Goal: Task Accomplishment & Management: Complete application form

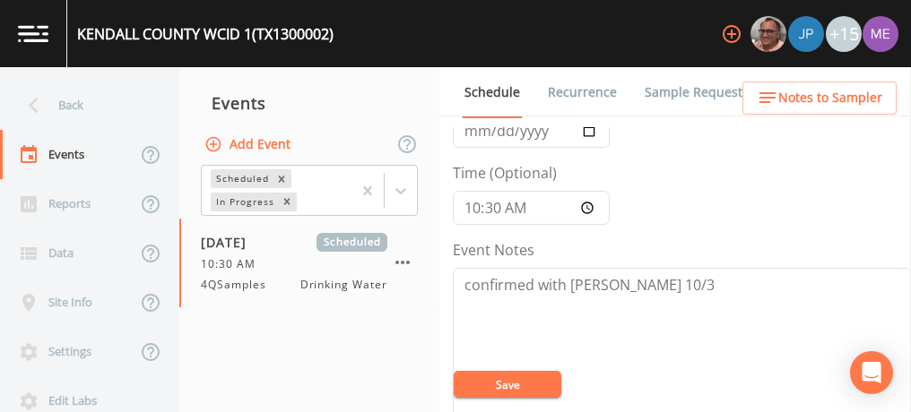
scroll to position [104, 0]
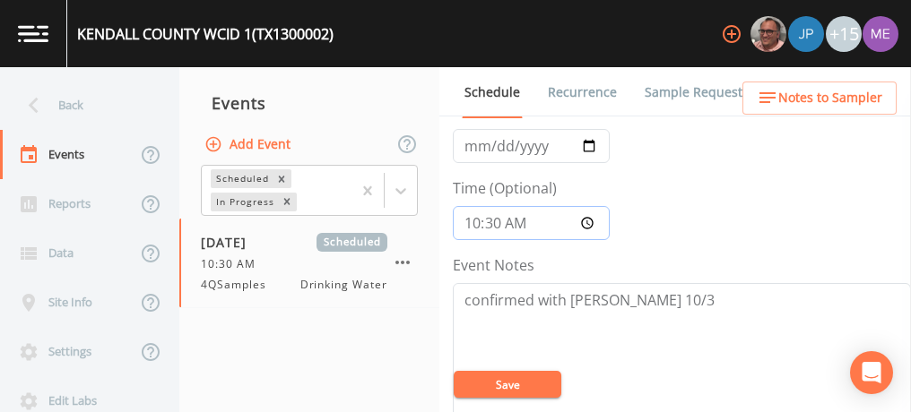
click at [475, 217] on input "10:30:00" at bounding box center [531, 223] width 157 height 34
type input "09:30"
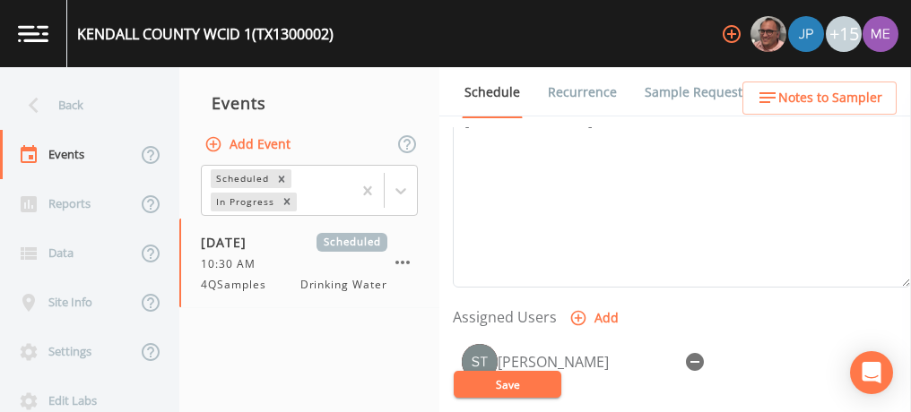
scroll to position [599, 0]
click at [695, 357] on icon "button" at bounding box center [695, 362] width 22 height 22
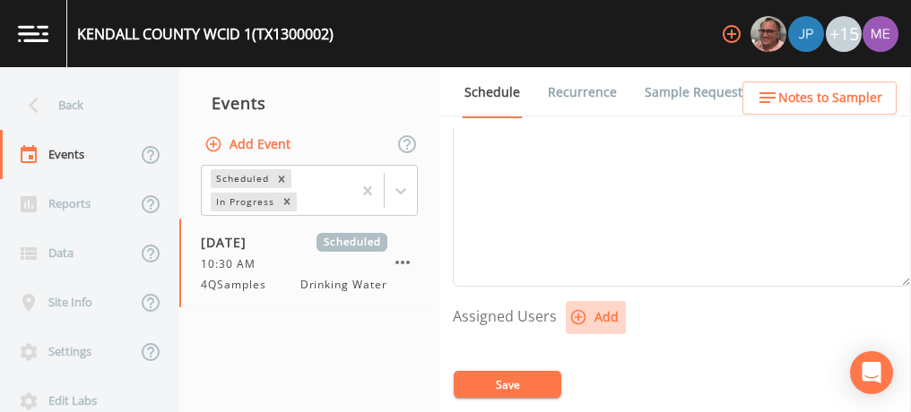
click at [574, 314] on icon "button" at bounding box center [578, 317] width 15 height 15
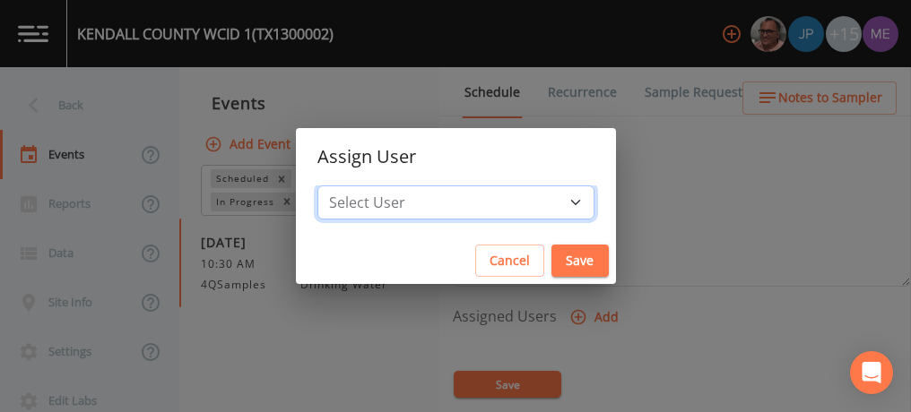
click at [547, 199] on select "Select User [PERSON_NAME] [PERSON_NAME] [PERSON_NAME] [PERSON_NAME] [PERSON_NAM…" at bounding box center [455, 203] width 277 height 34
select select "82fcd260-406f-4720-af66-0de7f1917f1c"
click at [344, 186] on select "Select User [PERSON_NAME] [PERSON_NAME] [PERSON_NAME] [PERSON_NAME] [PERSON_NAM…" at bounding box center [455, 203] width 277 height 34
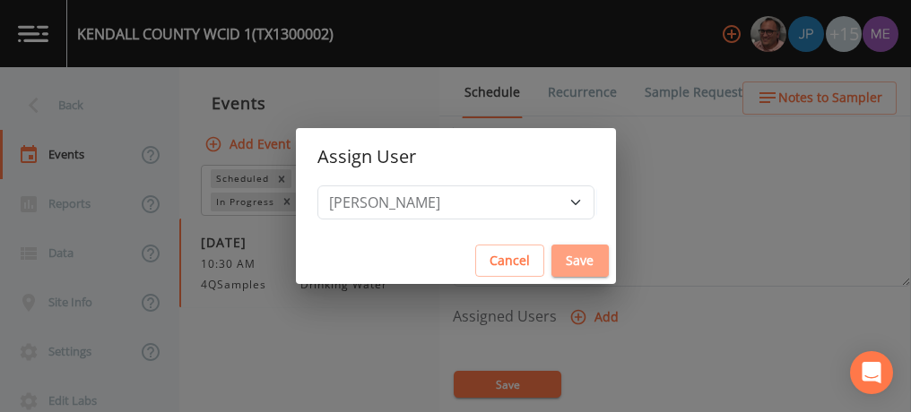
click at [551, 260] on button "Save" at bounding box center [579, 261] width 57 height 33
select select
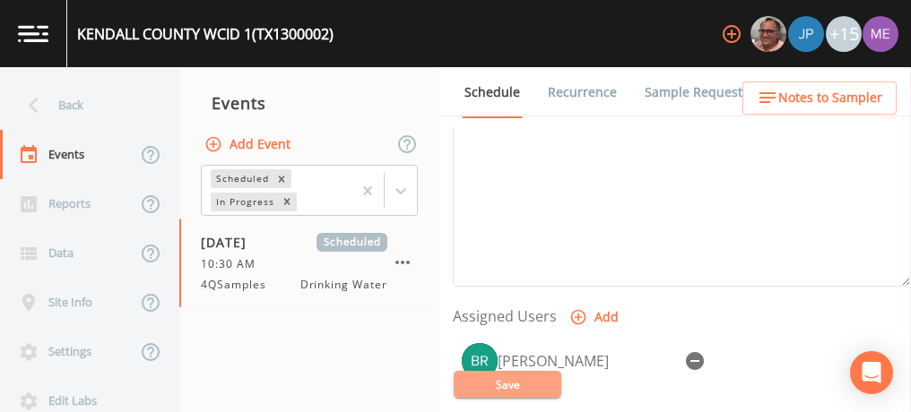
click at [508, 378] on button "Save" at bounding box center [508, 384] width 108 height 27
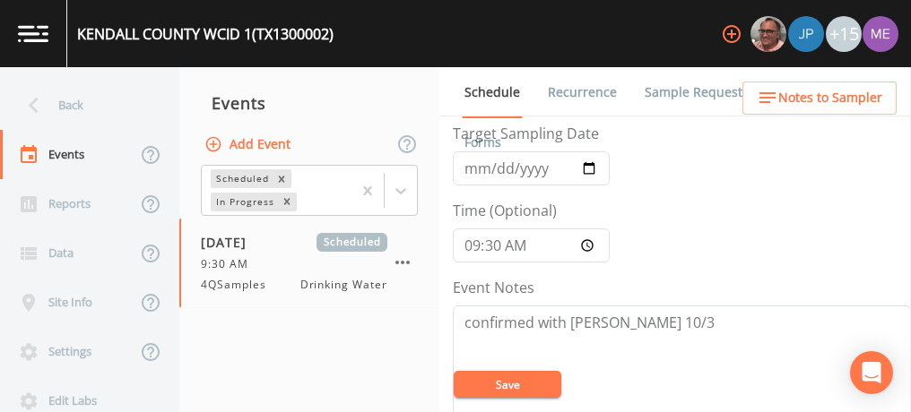
scroll to position [82, 0]
click at [497, 164] on input "[DATE]" at bounding box center [531, 168] width 157 height 34
type input "[DATE]"
click at [511, 379] on button "Save" at bounding box center [508, 384] width 108 height 27
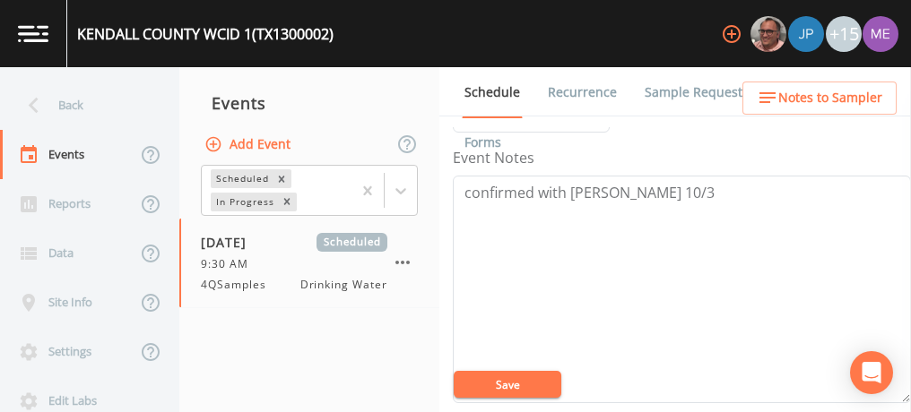
scroll to position [0, 0]
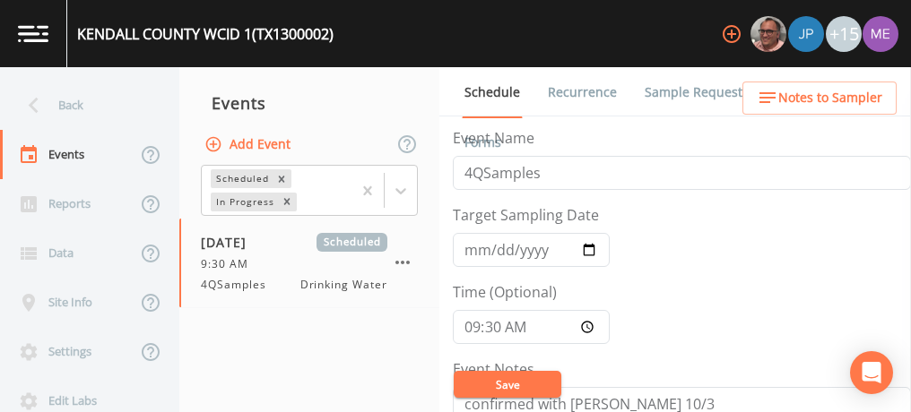
click at [539, 383] on button "Save" at bounding box center [508, 384] width 108 height 27
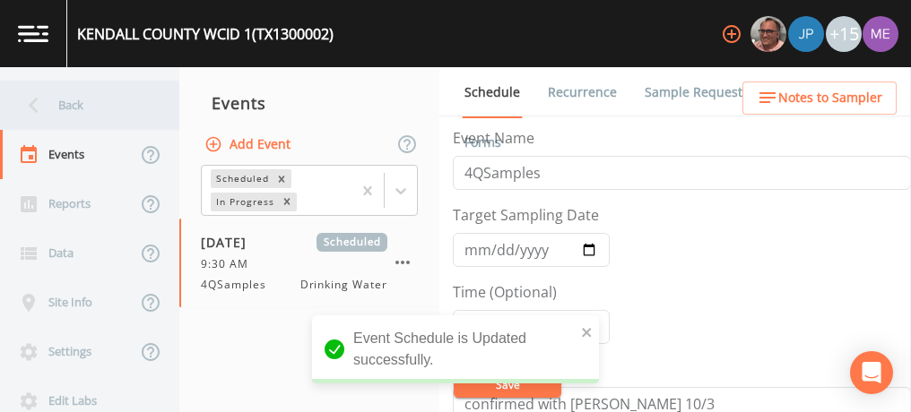
click at [67, 102] on div "Back" at bounding box center [80, 105] width 161 height 49
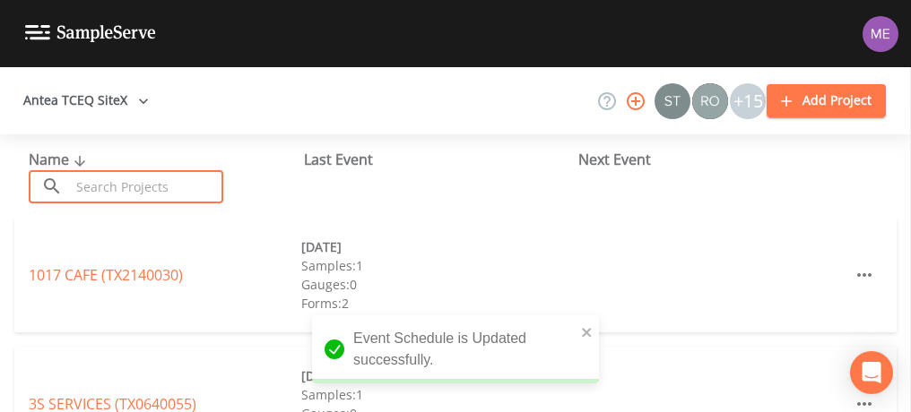
click at [82, 191] on input "text" at bounding box center [146, 186] width 153 height 33
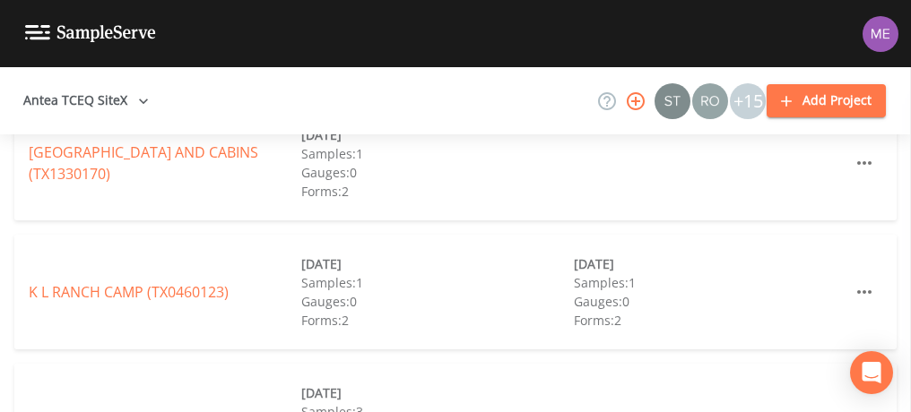
scroll to position [3102, 0]
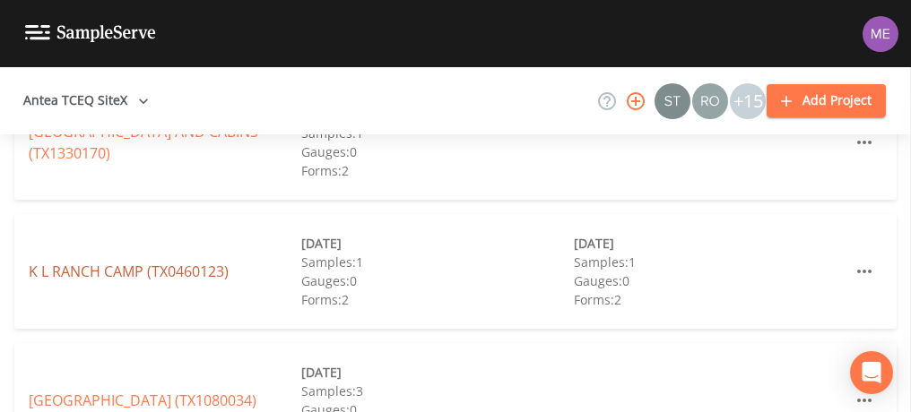
type input "k"
click at [135, 273] on link "[GEOGRAPHIC_DATA] (TX0460123)" at bounding box center [129, 272] width 200 height 20
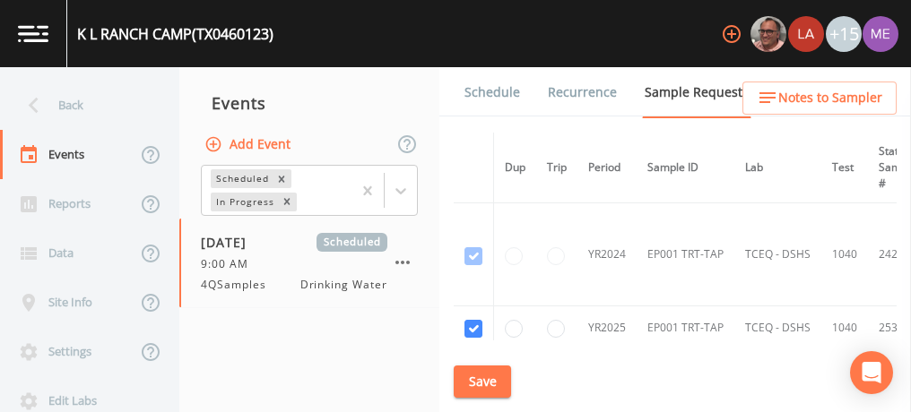
click at [491, 91] on link "Schedule" at bounding box center [492, 92] width 61 height 50
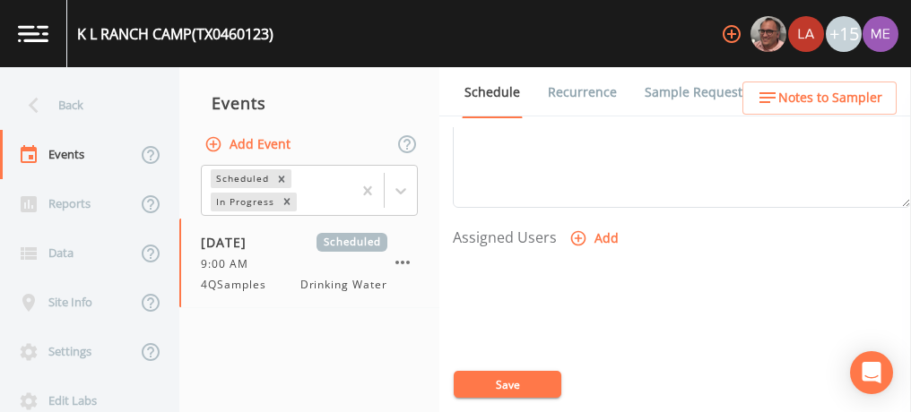
scroll to position [678, 0]
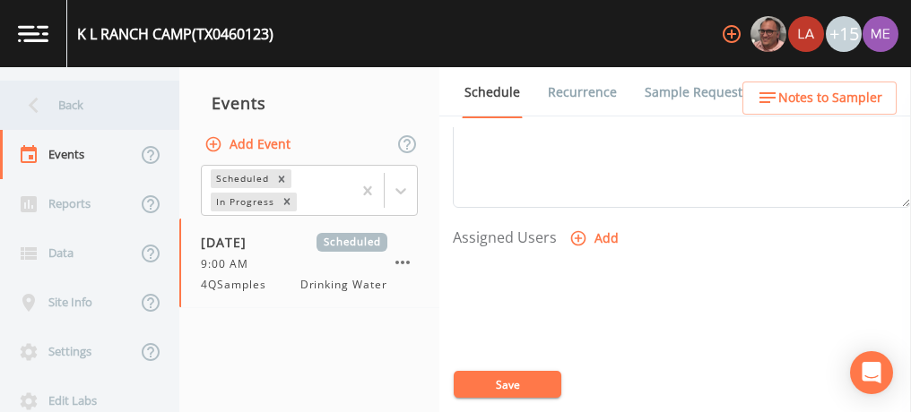
click at [64, 117] on div "Back" at bounding box center [80, 105] width 161 height 49
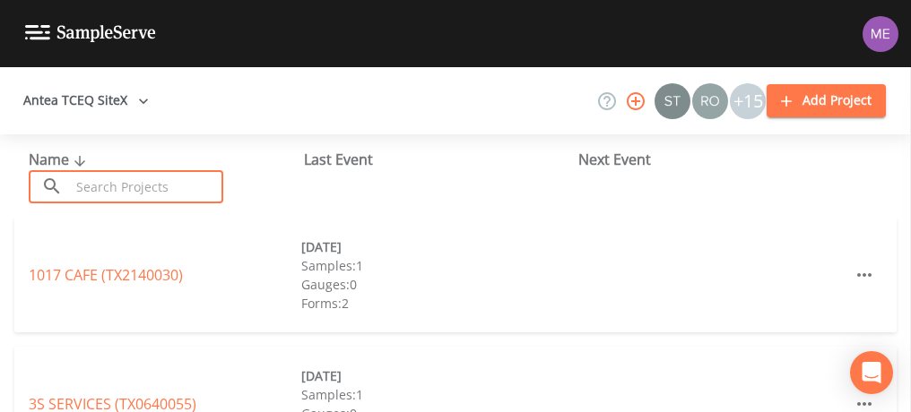
click at [98, 187] on input "text" at bounding box center [146, 186] width 153 height 33
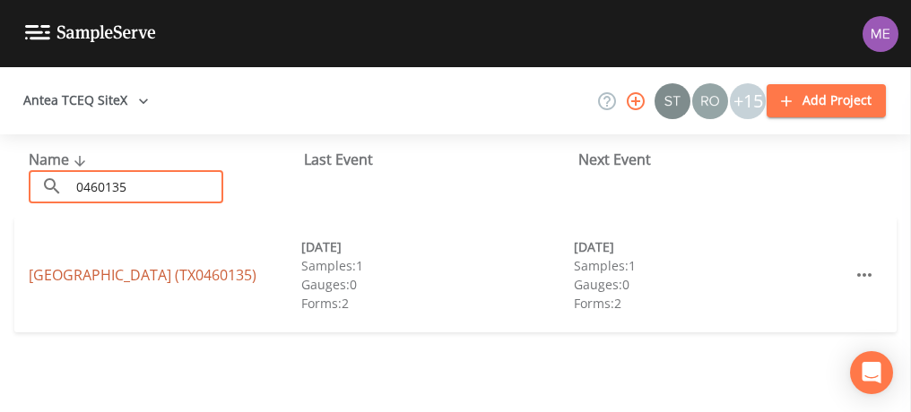
type input "0460135"
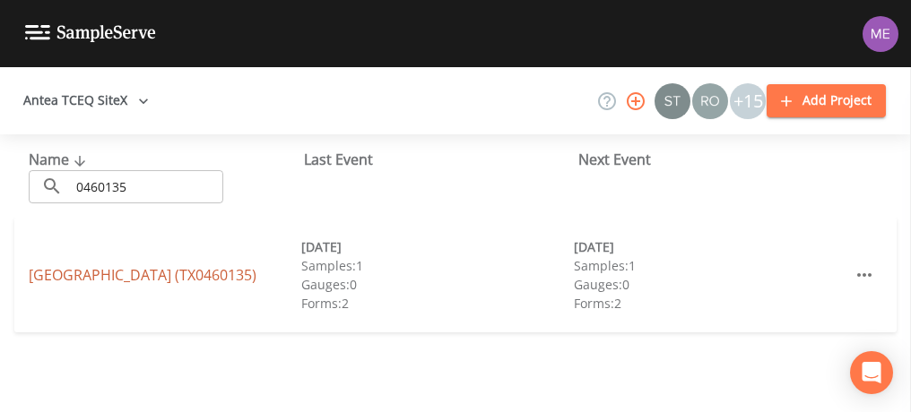
click at [126, 273] on link "[GEOGRAPHIC_DATA] (TX0460135)" at bounding box center [143, 275] width 228 height 20
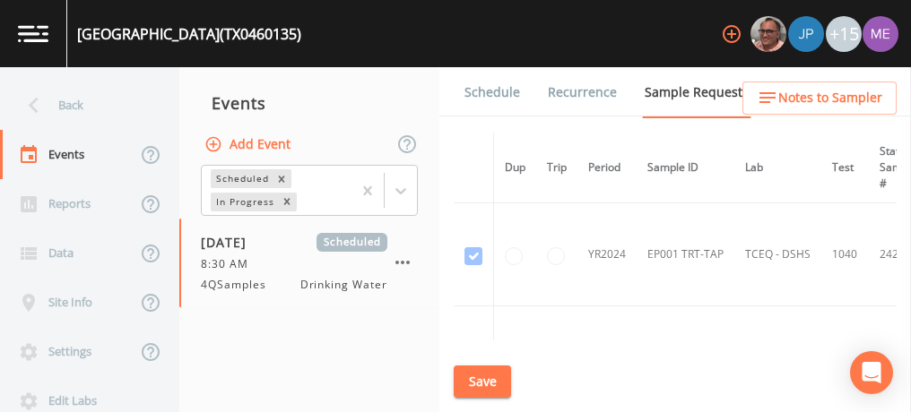
click at [479, 95] on link "Schedule" at bounding box center [492, 92] width 61 height 50
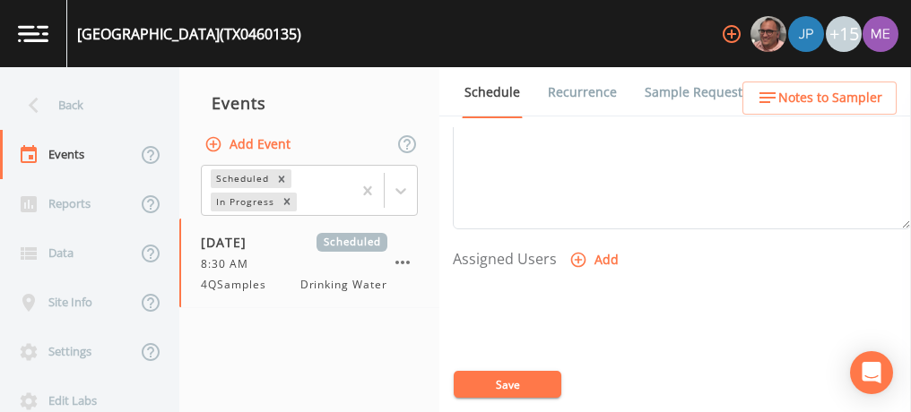
scroll to position [657, 0]
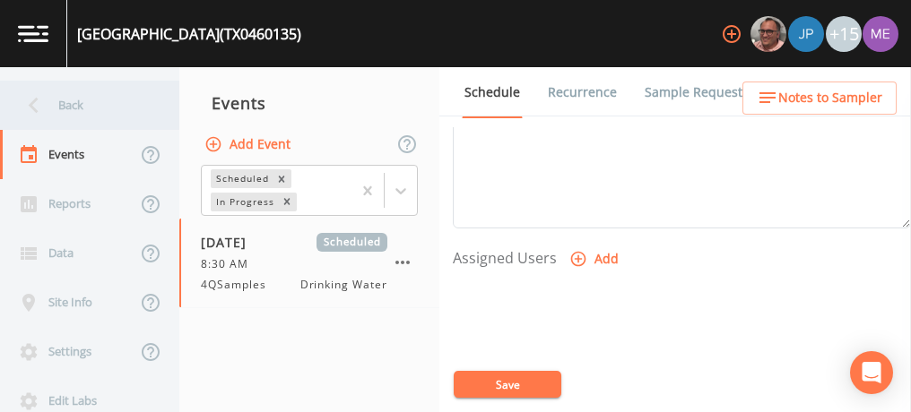
click at [68, 102] on div "Back" at bounding box center [80, 105] width 161 height 49
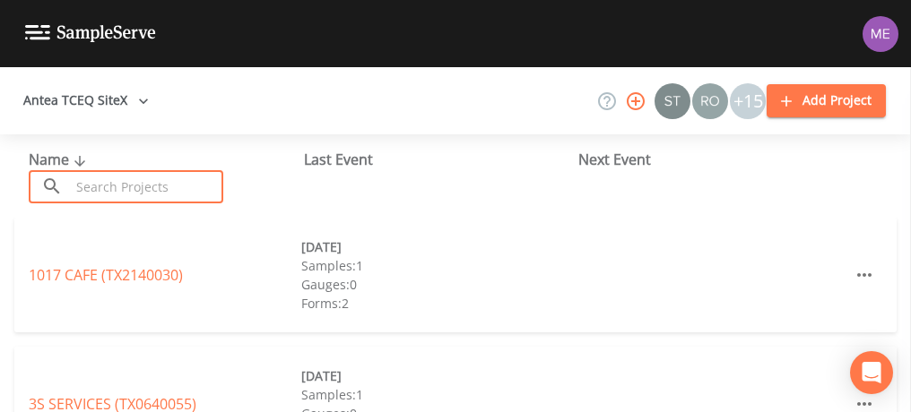
click at [90, 181] on input "text" at bounding box center [146, 186] width 153 height 33
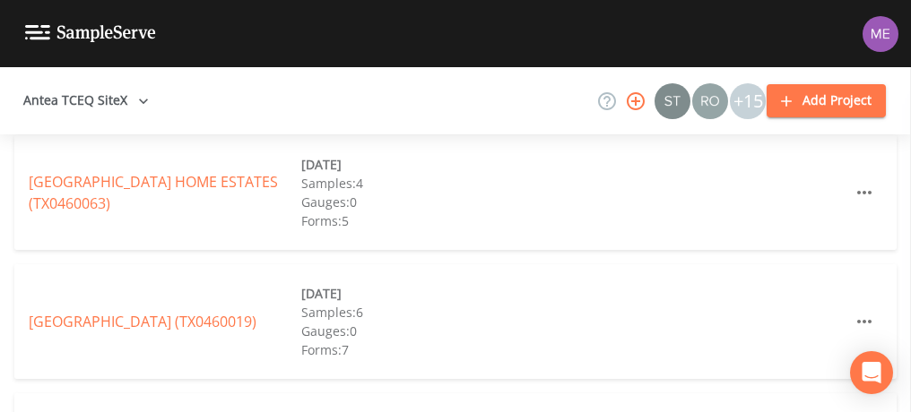
scroll to position [355, 0]
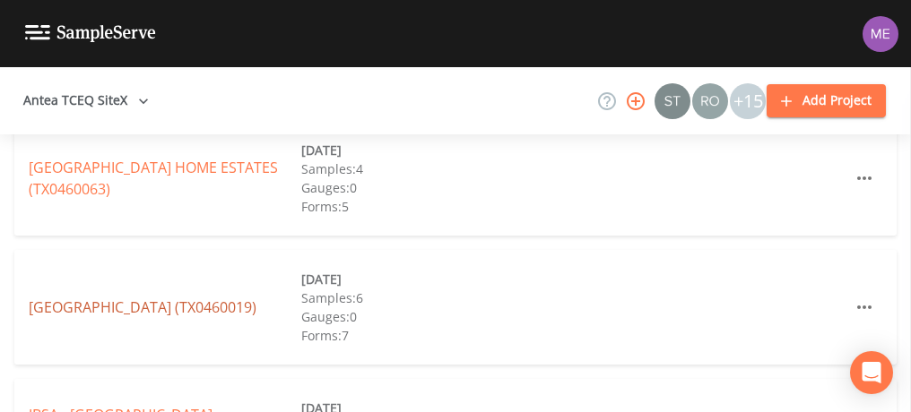
type input "[GEOGRAPHIC_DATA]"
click at [175, 304] on link "[GEOGRAPHIC_DATA] (TX0460019)" at bounding box center [143, 308] width 228 height 20
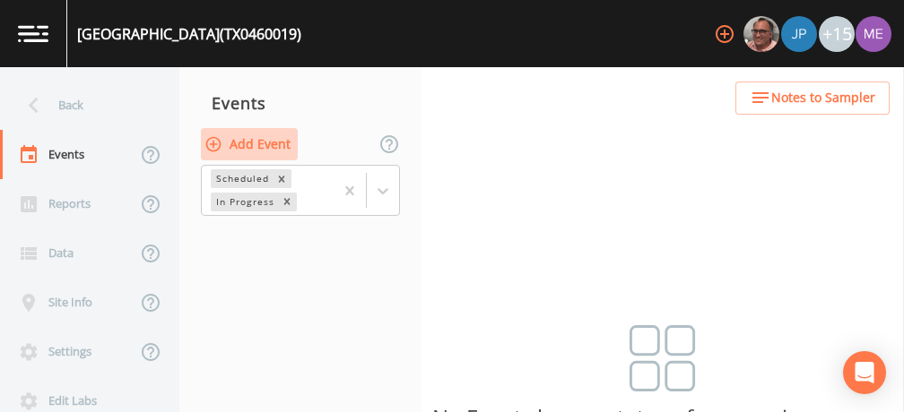
click at [268, 144] on button "Add Event" at bounding box center [249, 144] width 97 height 33
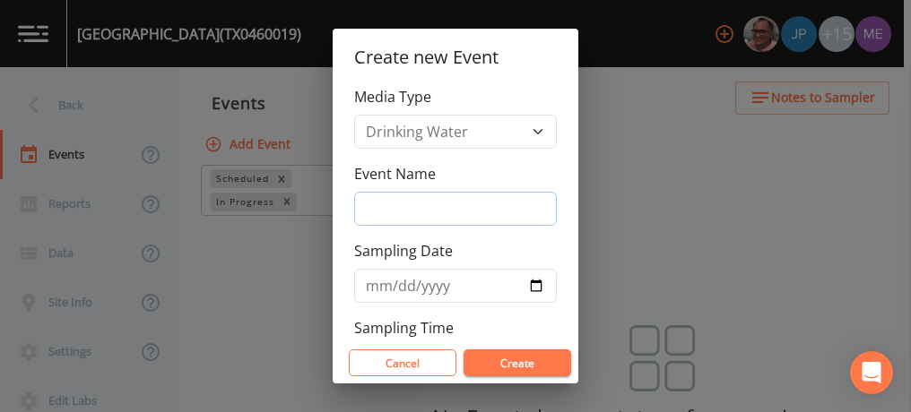
click at [412, 210] on input "Event Name" at bounding box center [455, 209] width 203 height 34
type input "4QSamples"
click at [395, 282] on input "[DATE]" at bounding box center [455, 286] width 203 height 34
type input "[DATE]"
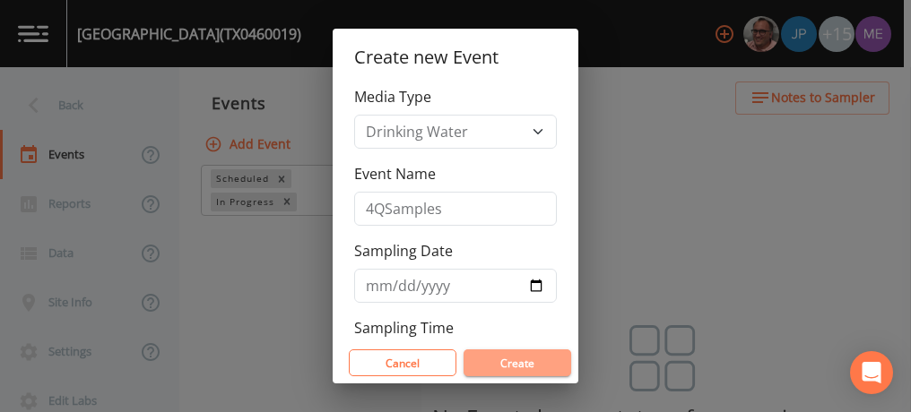
click at [495, 369] on button "Create" at bounding box center [518, 363] width 108 height 27
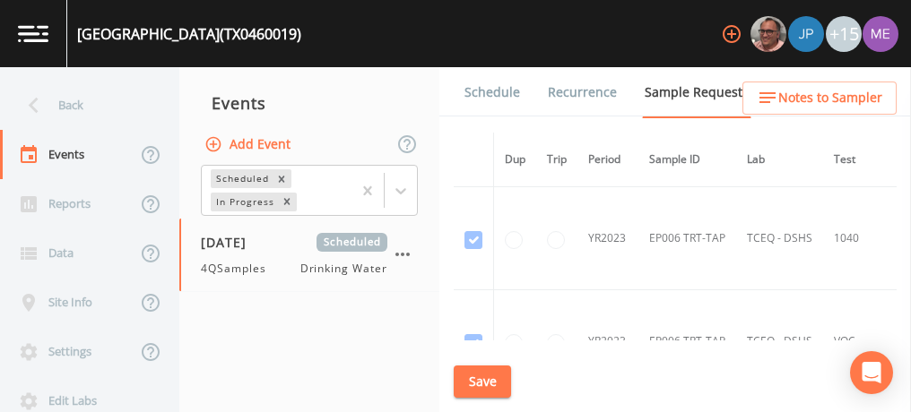
click at [889, 262] on td "1040" at bounding box center [860, 238] width 74 height 103
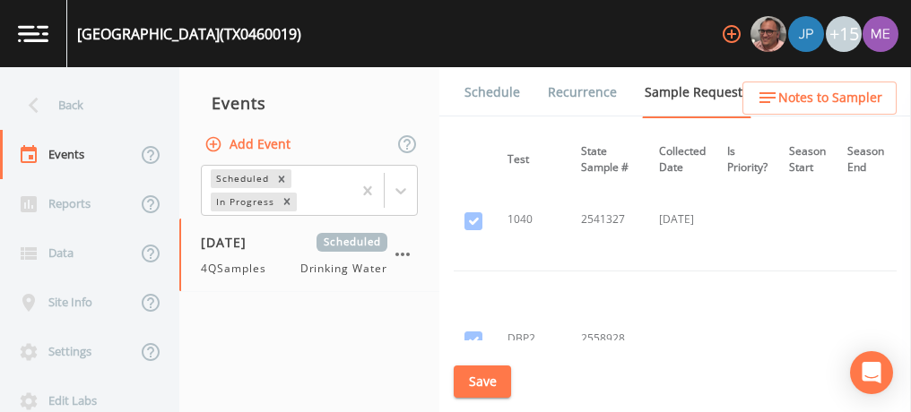
scroll to position [19775, 0]
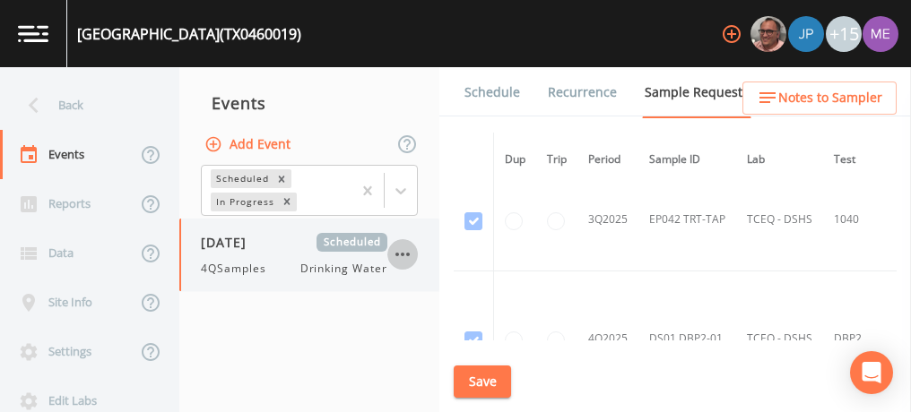
click at [401, 251] on icon "button" at bounding box center [403, 255] width 22 height 22
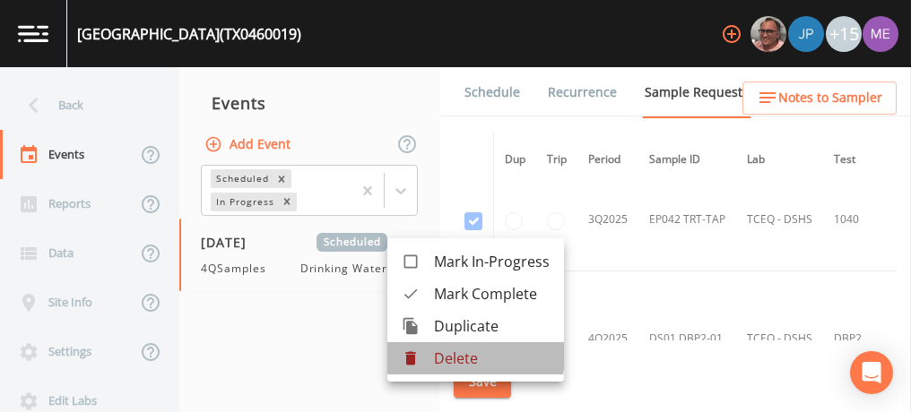
click at [443, 354] on p "Delete" at bounding box center [492, 359] width 116 height 22
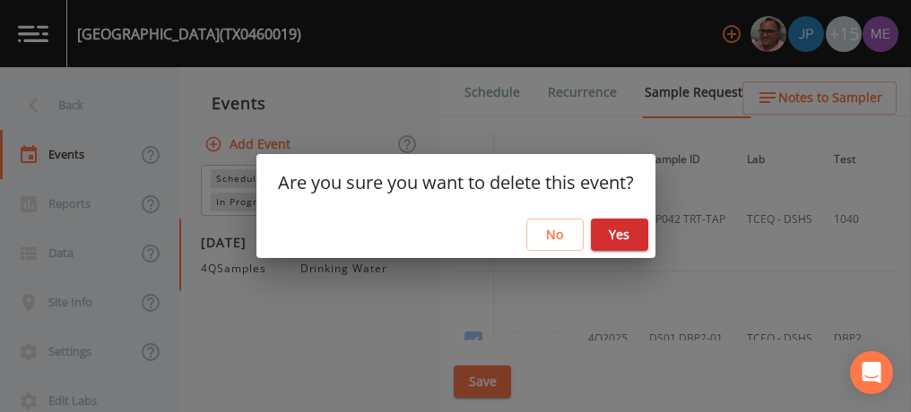
click at [617, 243] on button "Yes" at bounding box center [619, 235] width 57 height 33
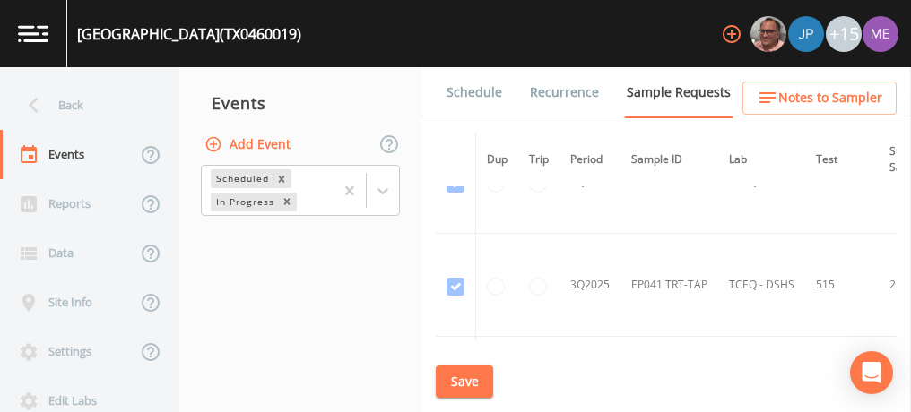
scroll to position [20573, 0]
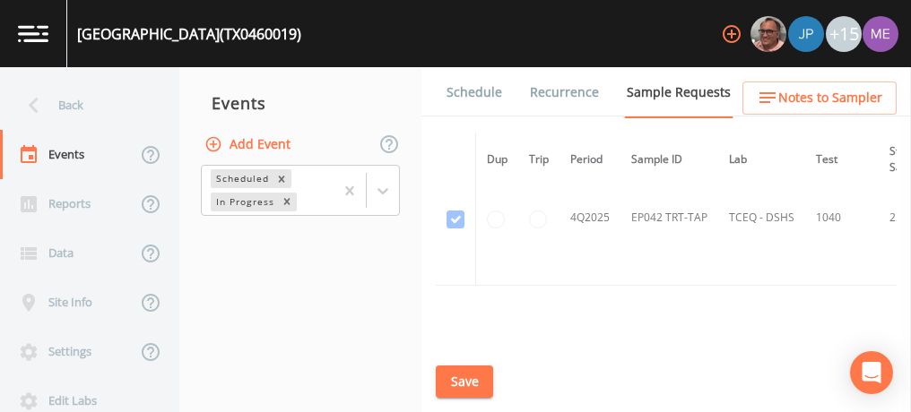
click at [891, 350] on div "Schedule Recurrence Sample Requests COC Details Forms Dup Trip Period Sample ID…" at bounding box center [666, 239] width 490 height 345
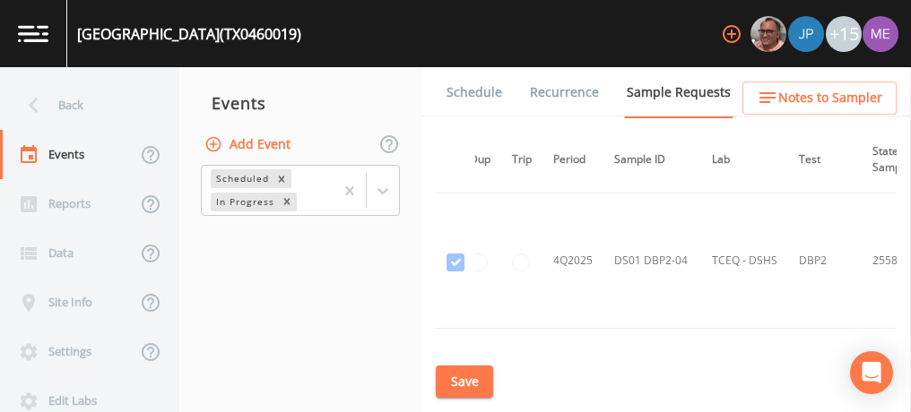
scroll to position [20260, 17]
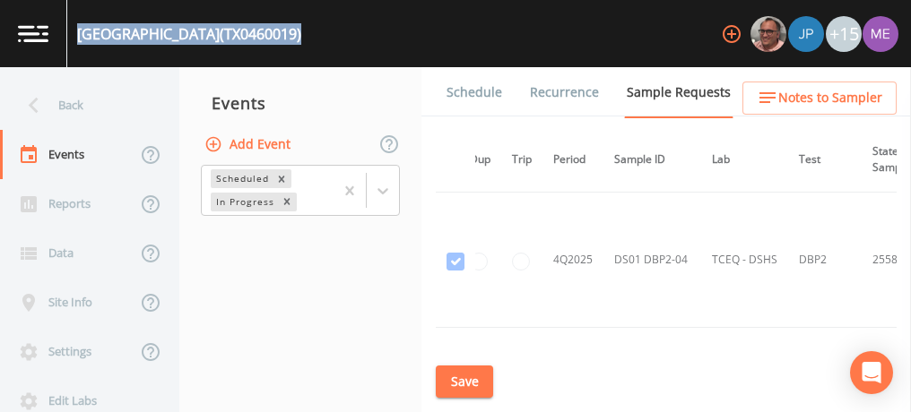
drag, startPoint x: 78, startPoint y: 35, endPoint x: 370, endPoint y: 41, distance: 292.4
click at [370, 41] on div "[GEOGRAPHIC_DATA] (TX0460019) +15" at bounding box center [455, 33] width 911 height 67
drag, startPoint x: 370, startPoint y: 41, endPoint x: 330, endPoint y: 33, distance: 41.1
click at [301, 33] on div "[GEOGRAPHIC_DATA] (TX0460019)" at bounding box center [189, 34] width 224 height 22
copy div "[GEOGRAPHIC_DATA] (TX0460019)"
